Goal: Task Accomplishment & Management: Manage account settings

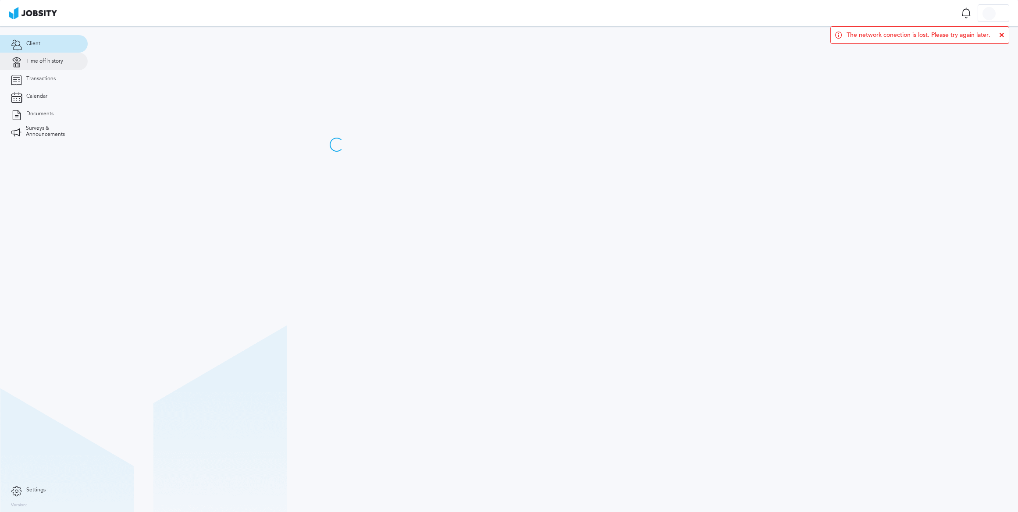
click at [40, 62] on span "Time off history" at bounding box center [44, 61] width 37 height 6
click at [43, 257] on section "Client Time off history Transactions Calendar Documents Surveys & Announcements" at bounding box center [44, 253] width 88 height 455
click at [1003, 34] on icon at bounding box center [1001, 34] width 5 height 5
click at [990, 10] on div at bounding box center [989, 13] width 13 height 13
click at [992, 13] on li "Log Out" at bounding box center [994, 13] width 32 height 18
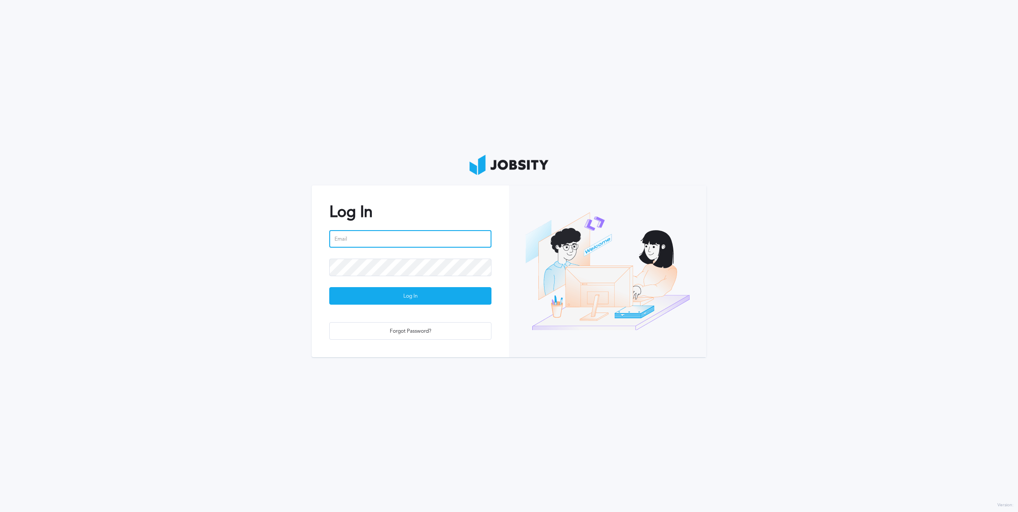
type input "[PERSON_NAME][EMAIL_ADDRESS][PERSON_NAME][DOMAIN_NAME]"
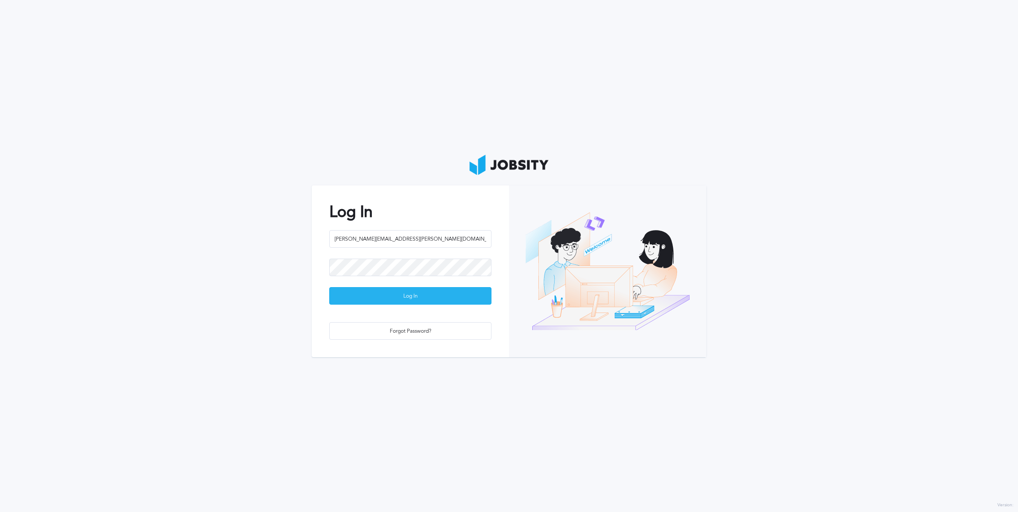
click at [406, 299] on div "Log In" at bounding box center [410, 297] width 161 height 18
type input "[PERSON_NAME][EMAIL_ADDRESS][PERSON_NAME][DOMAIN_NAME]"
click at [408, 299] on div "Log In" at bounding box center [410, 297] width 161 height 18
